Goal: Task Accomplishment & Management: Use online tool/utility

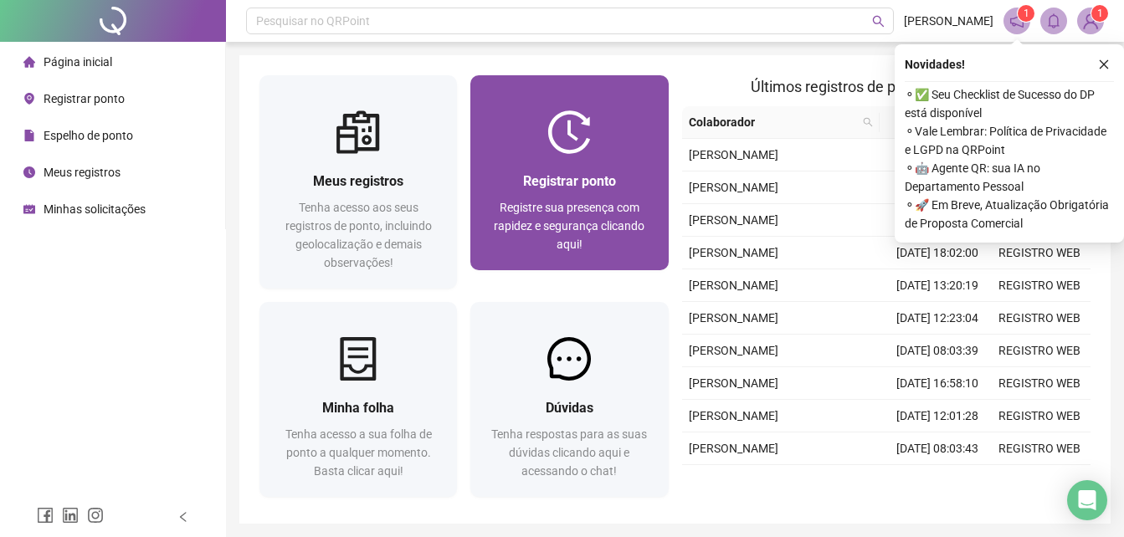
drag, startPoint x: 0, startPoint y: 0, endPoint x: 638, endPoint y: 220, distance: 674.5
click at [638, 220] on span "Registre sua presença com rapidez e segurança clicando aqui!" at bounding box center [569, 226] width 151 height 50
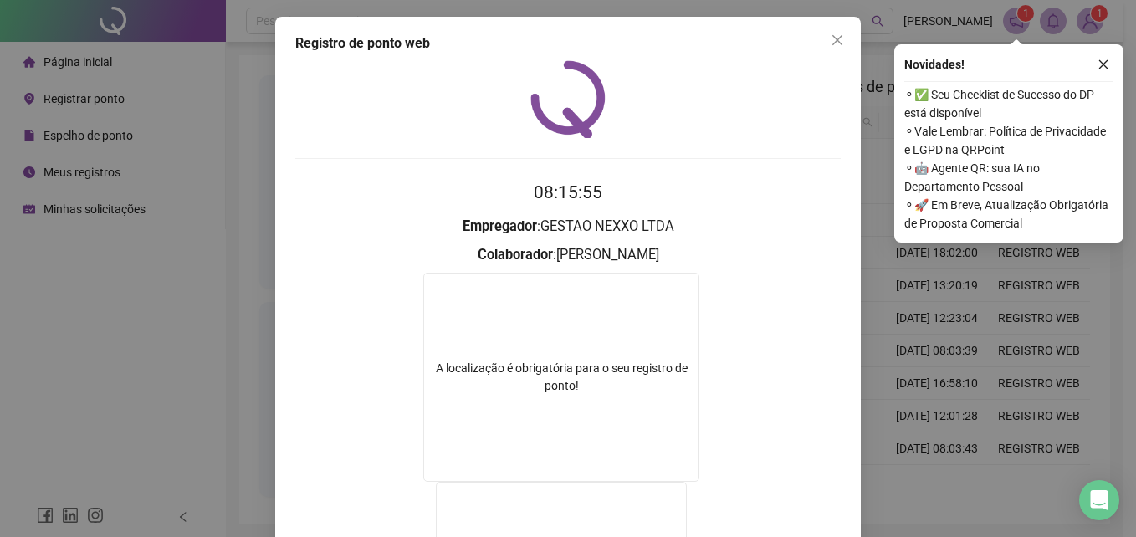
scroll to position [219, 0]
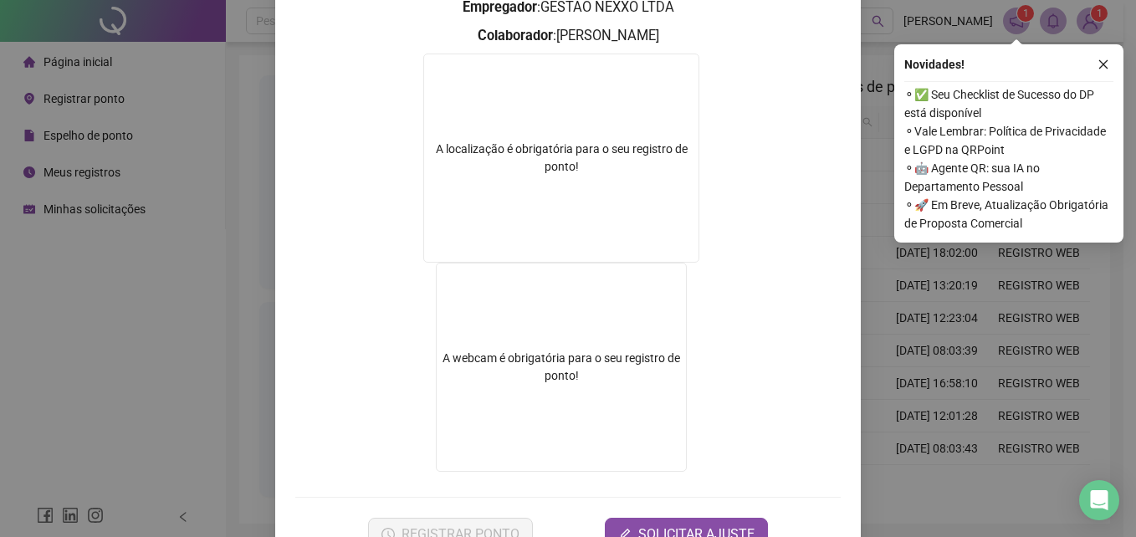
click at [961, 387] on div "Registro de ponto web 08:15:55 Empregador : GESTAO NEXXO LTDA Colaborador : [PE…" at bounding box center [568, 268] width 1136 height 537
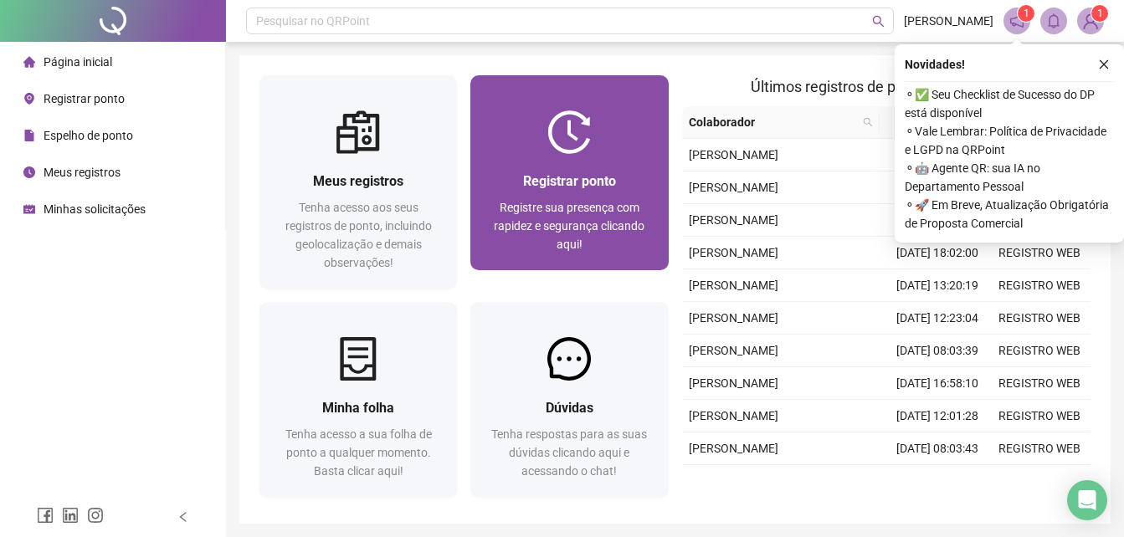
click at [547, 190] on div "Registrar ponto" at bounding box center [568, 181] width 157 height 21
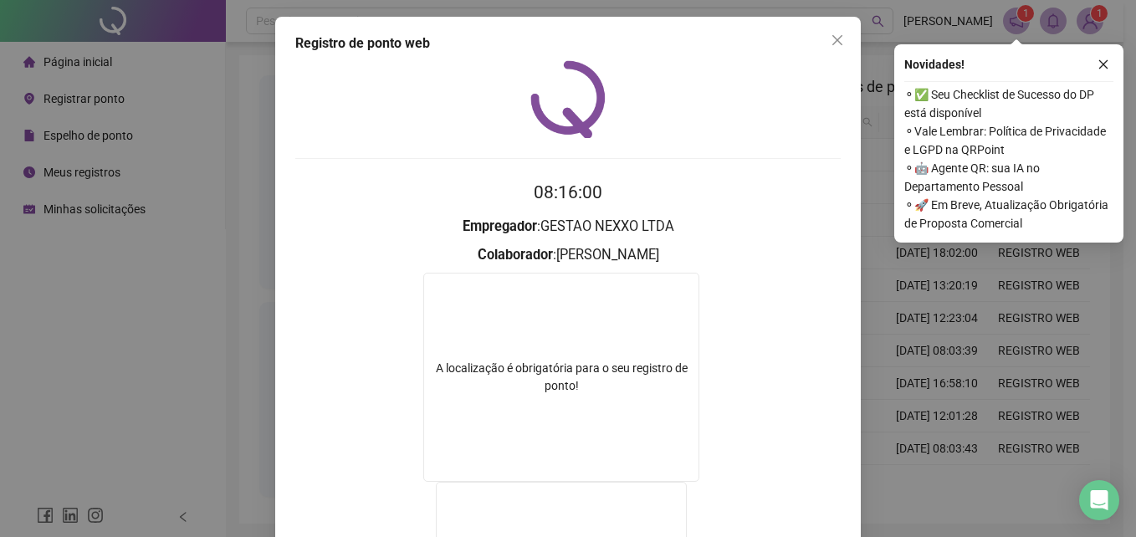
scroll to position [152, 0]
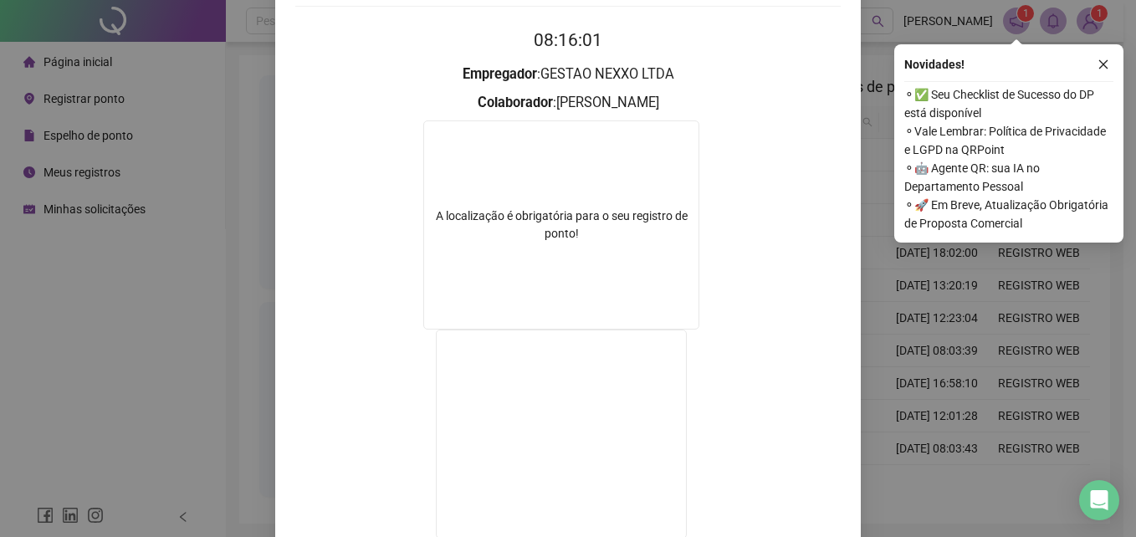
click at [949, 256] on div "Registro de ponto web 08:16:01 Empregador : GESTAO NEXXO LTDA Colaborador : [PE…" at bounding box center [568, 268] width 1136 height 537
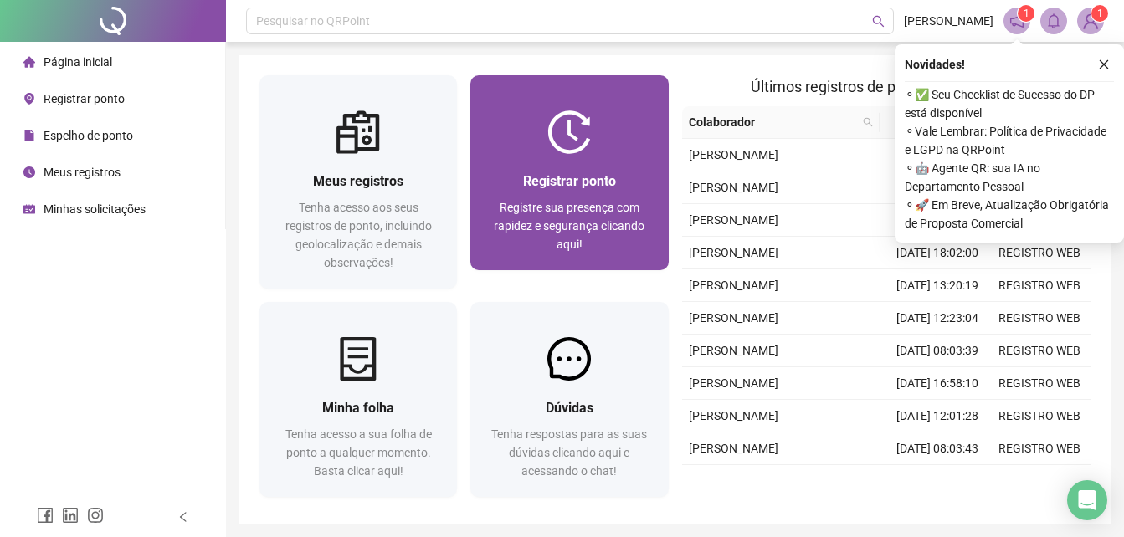
click at [541, 166] on div "Registrar ponto Registre sua presença com rapidez e segurança clicando aqui!" at bounding box center [568, 212] width 197 height 116
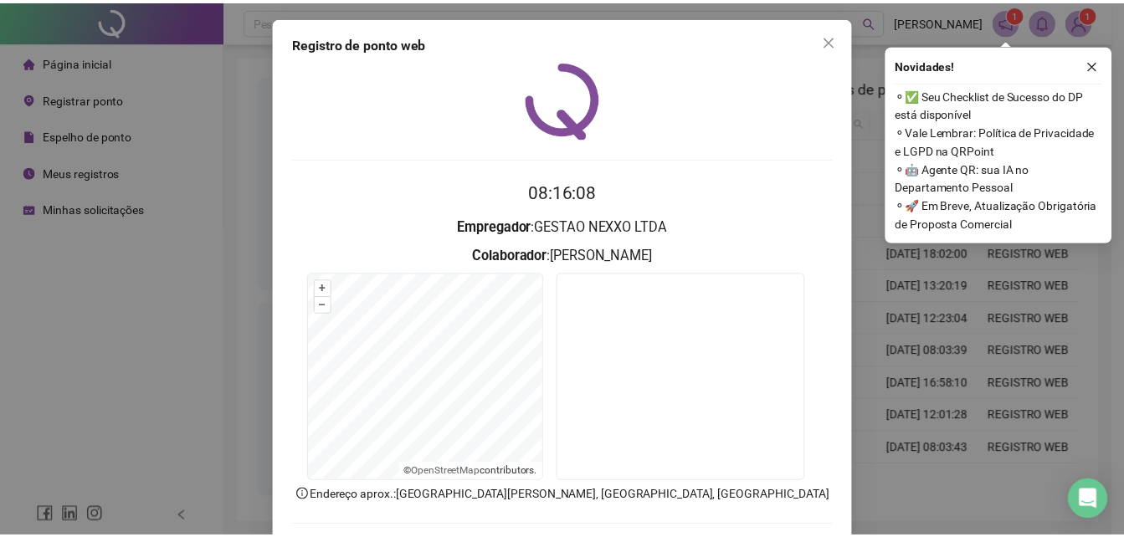
scroll to position [79, 0]
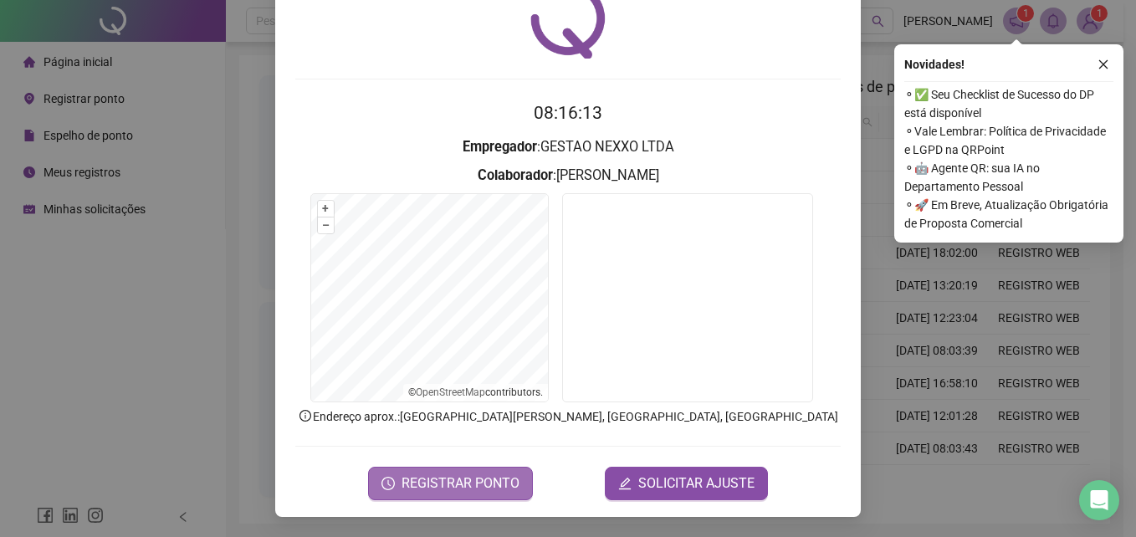
click at [433, 485] on span "REGISTRAR PONTO" at bounding box center [461, 484] width 118 height 20
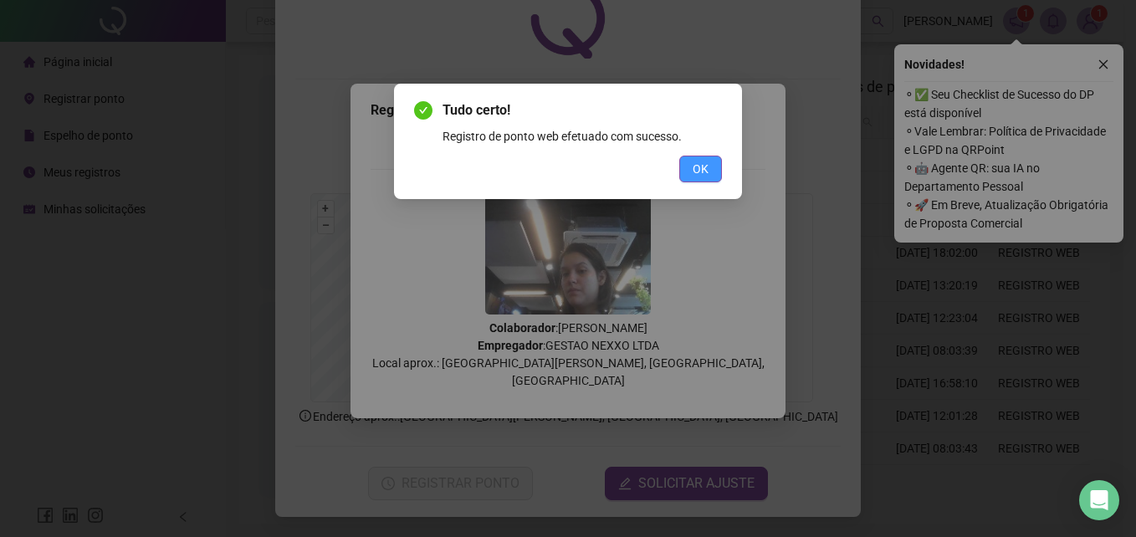
click at [698, 167] on span "OK" at bounding box center [701, 169] width 16 height 18
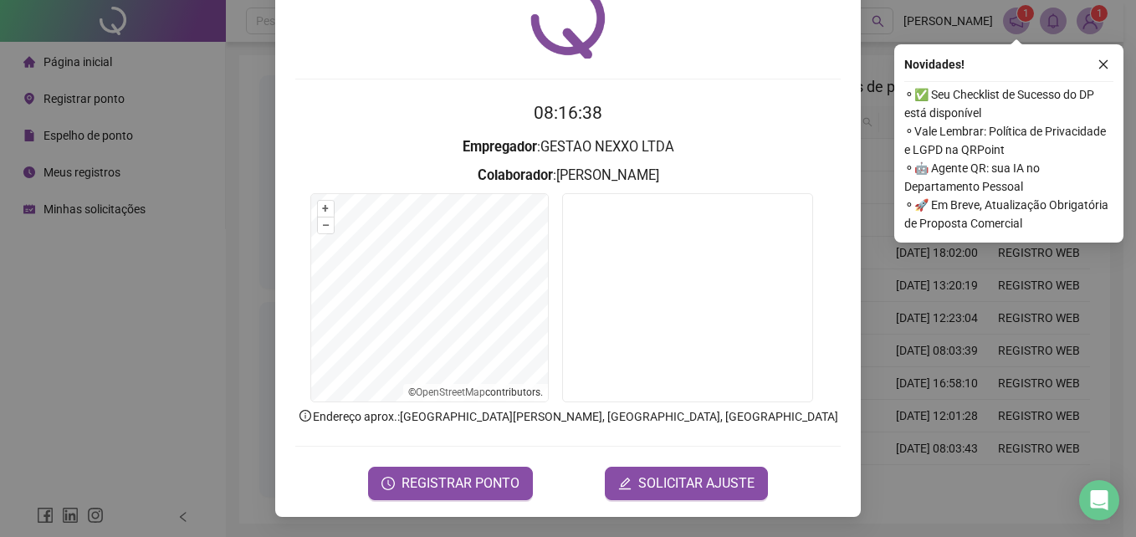
click at [1063, 335] on div "Registro de ponto web 08:16:38 Empregador : GESTAO NEXXO LTDA Colaborador : [PE…" at bounding box center [568, 268] width 1136 height 537
